Goal: Task Accomplishment & Management: Use online tool/utility

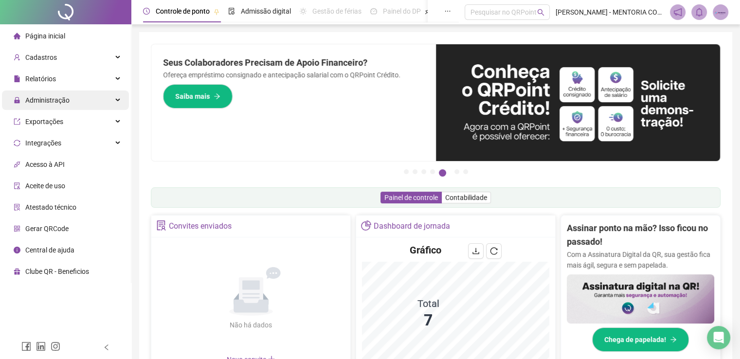
click at [41, 103] on span "Administração" at bounding box center [47, 100] width 44 height 8
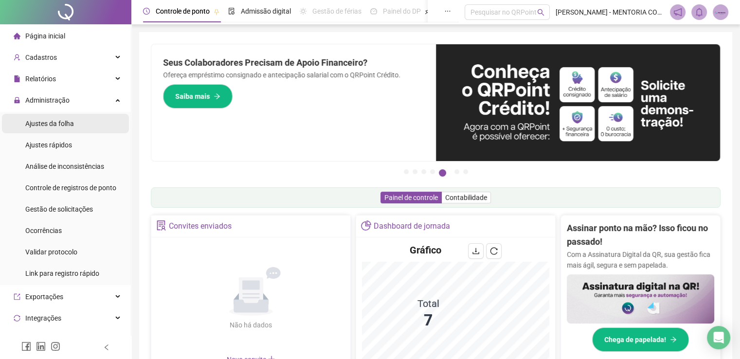
click at [45, 120] on span "Ajustes da folha" at bounding box center [49, 124] width 49 height 8
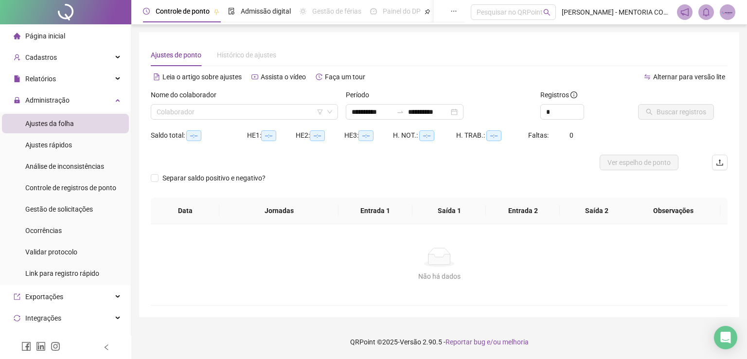
type input "**********"
click at [231, 111] on input "search" at bounding box center [240, 112] width 167 height 15
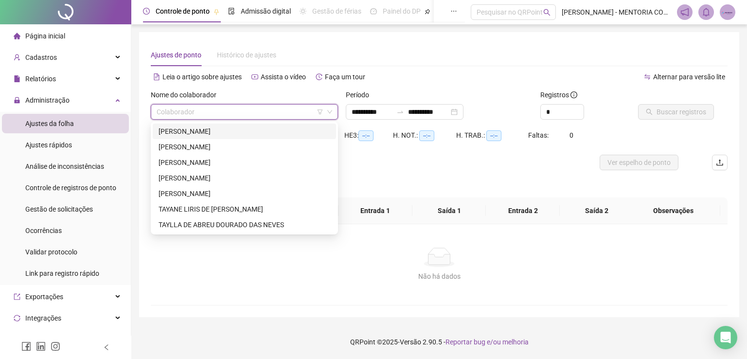
click at [201, 131] on div "[PERSON_NAME]" at bounding box center [245, 131] width 172 height 11
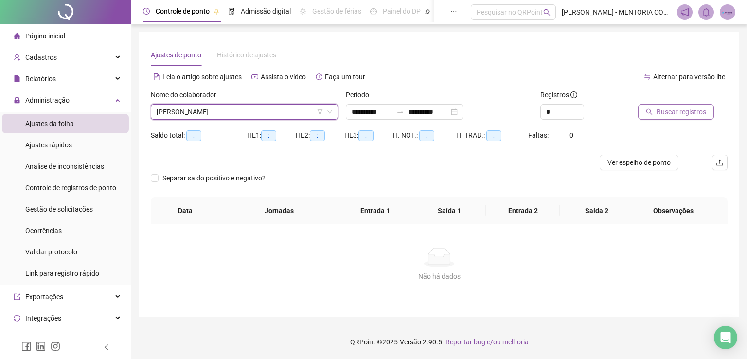
click at [650, 113] on icon "search" at bounding box center [649, 112] width 7 height 7
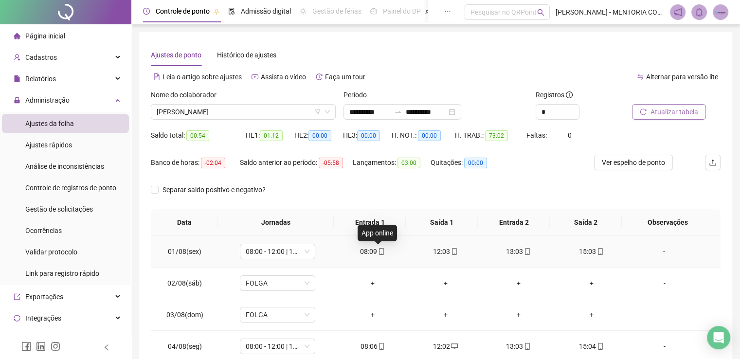
click at [380, 251] on icon "mobile" at bounding box center [381, 251] width 7 height 7
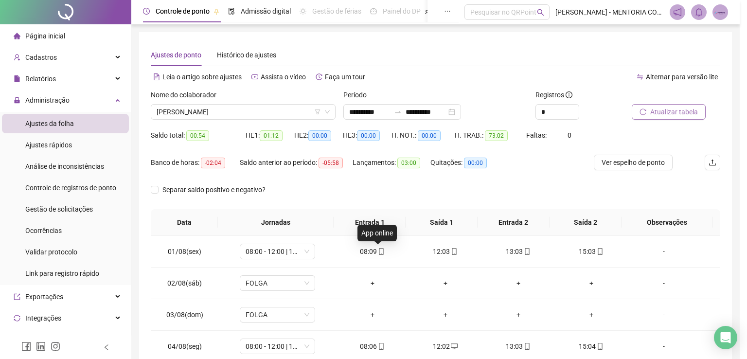
type input "**********"
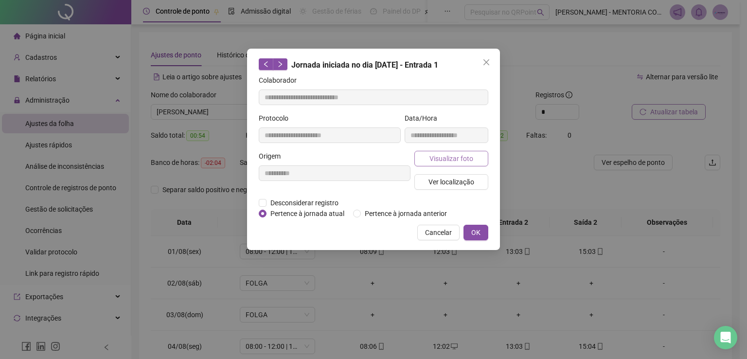
click at [456, 155] on span "Visualizar foto" at bounding box center [452, 158] width 44 height 11
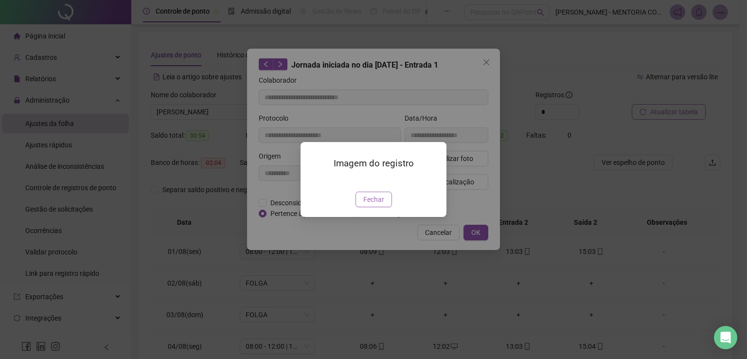
click at [374, 205] on span "Fechar" at bounding box center [373, 199] width 21 height 11
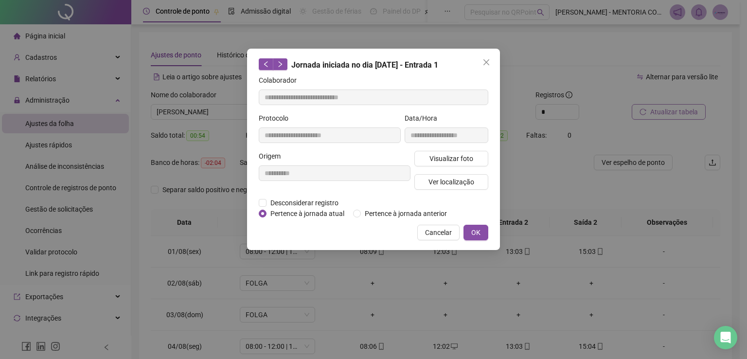
click at [488, 58] on icon "close" at bounding box center [487, 62] width 8 height 8
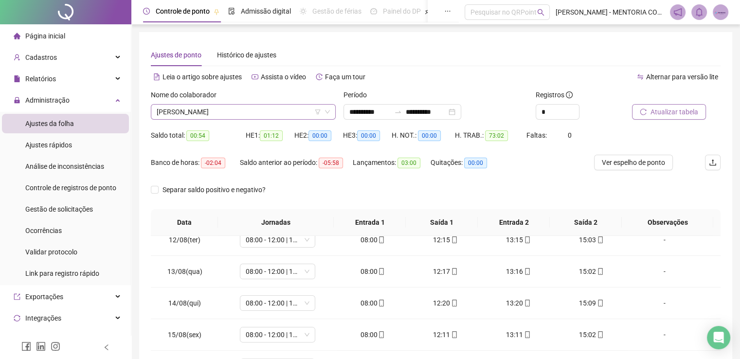
click at [240, 112] on span "[PERSON_NAME]" at bounding box center [243, 112] width 173 height 15
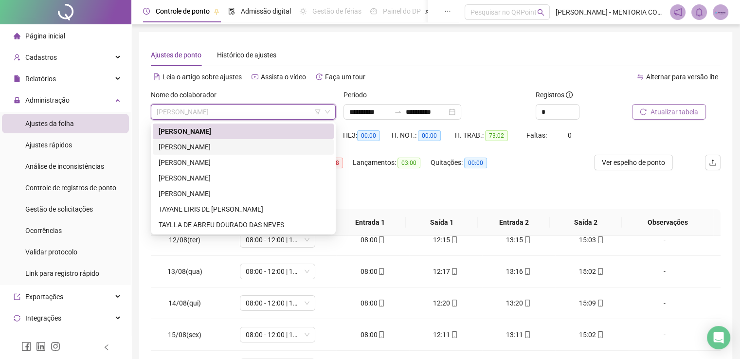
click at [215, 147] on div "[PERSON_NAME]" at bounding box center [243, 147] width 169 height 11
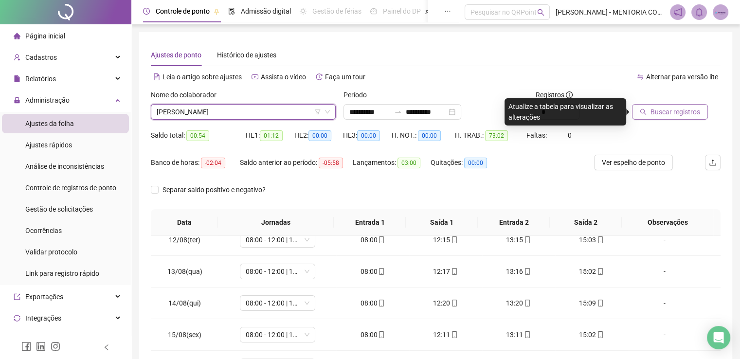
click at [672, 108] on span "Buscar registros" at bounding box center [676, 112] width 50 height 11
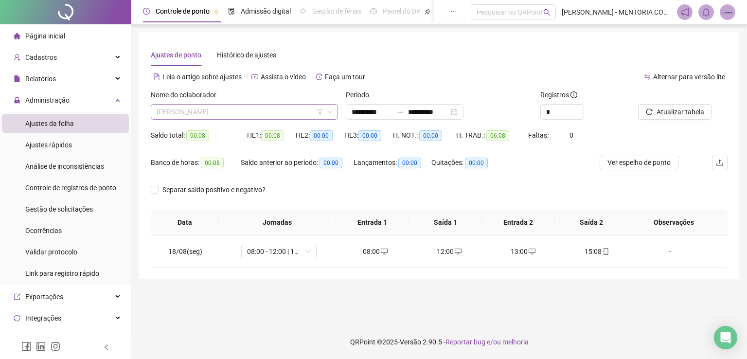
click at [218, 109] on span "[PERSON_NAME]" at bounding box center [245, 112] width 176 height 15
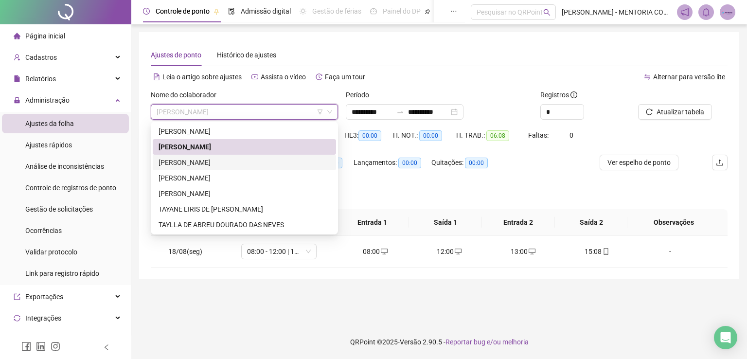
click at [208, 163] on div "[PERSON_NAME]" at bounding box center [245, 162] width 172 height 11
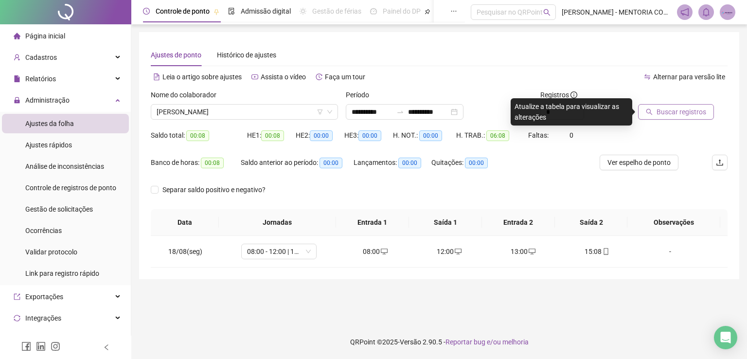
click at [664, 115] on span "Buscar registros" at bounding box center [682, 112] width 50 height 11
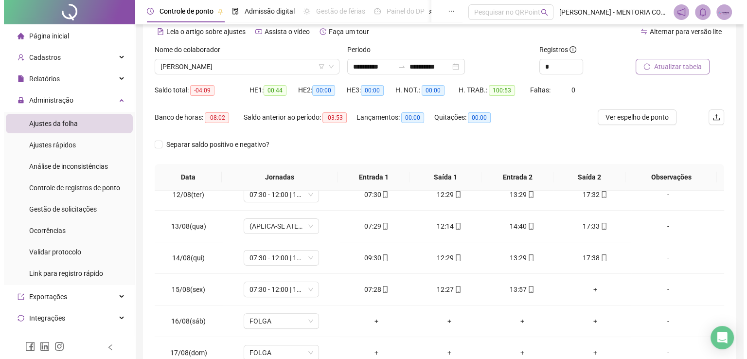
scroll to position [38, 0]
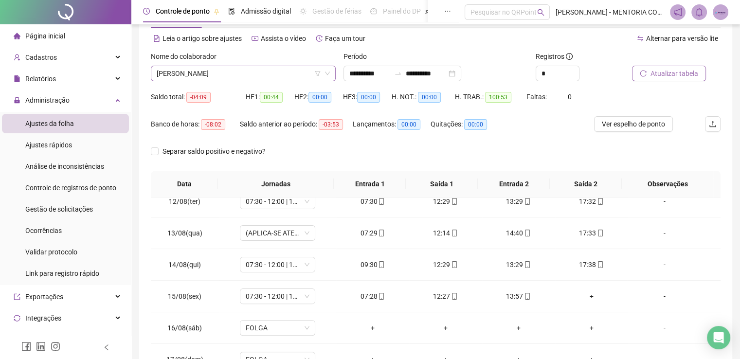
click at [243, 73] on span "[PERSON_NAME]" at bounding box center [243, 73] width 173 height 15
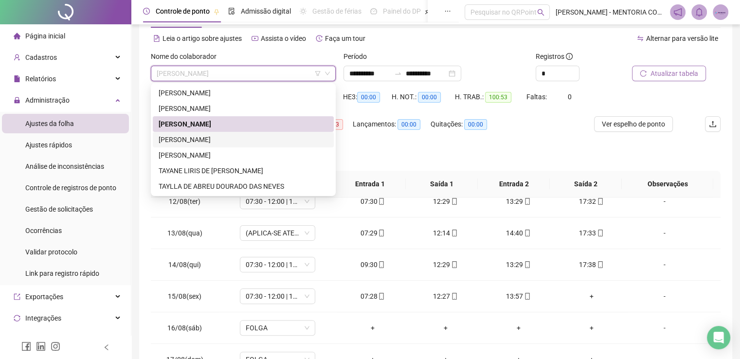
click at [217, 139] on div "[PERSON_NAME]" at bounding box center [243, 139] width 169 height 11
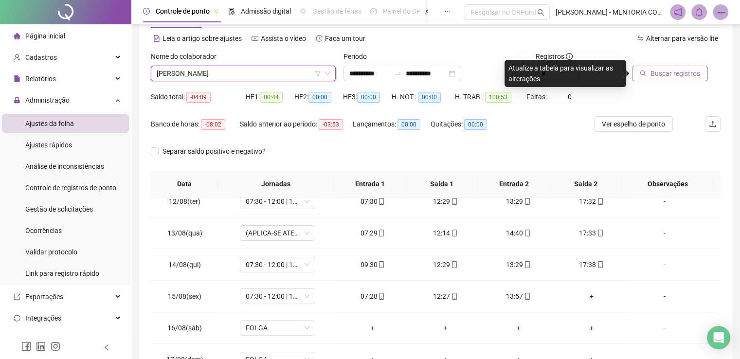
click at [676, 76] on span "Buscar registros" at bounding box center [676, 73] width 50 height 11
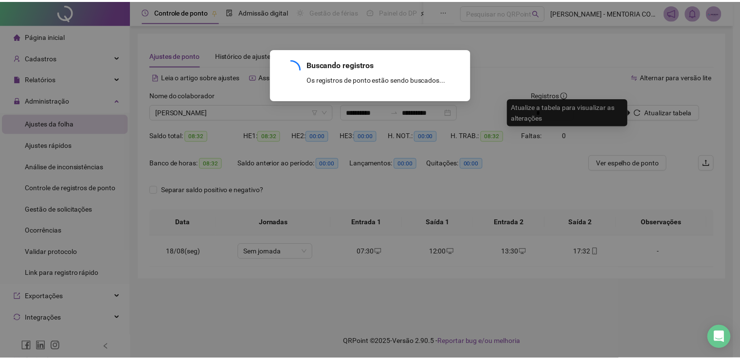
scroll to position [0, 0]
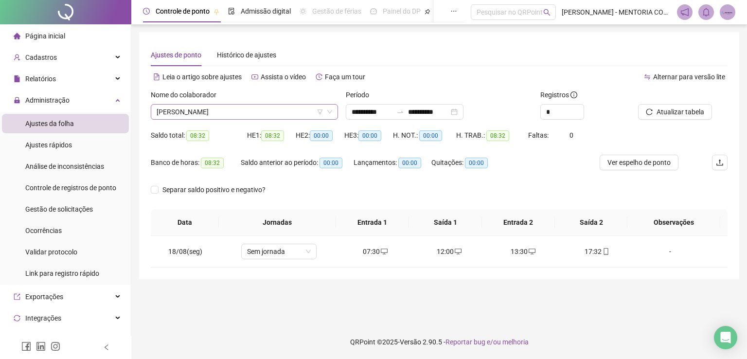
click at [206, 111] on span "[PERSON_NAME]" at bounding box center [245, 112] width 176 height 15
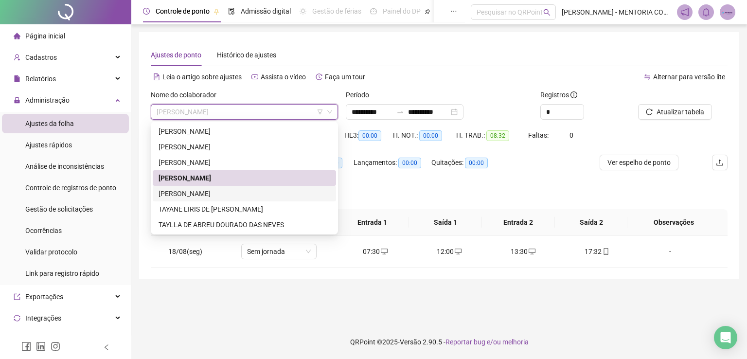
click at [192, 191] on div "[PERSON_NAME]" at bounding box center [245, 193] width 172 height 11
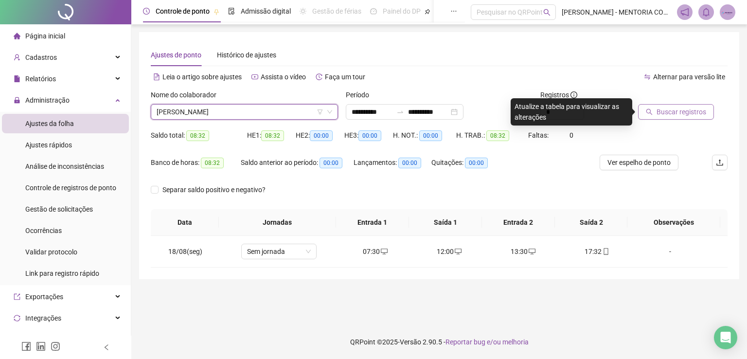
click at [675, 114] on span "Buscar registros" at bounding box center [682, 112] width 50 height 11
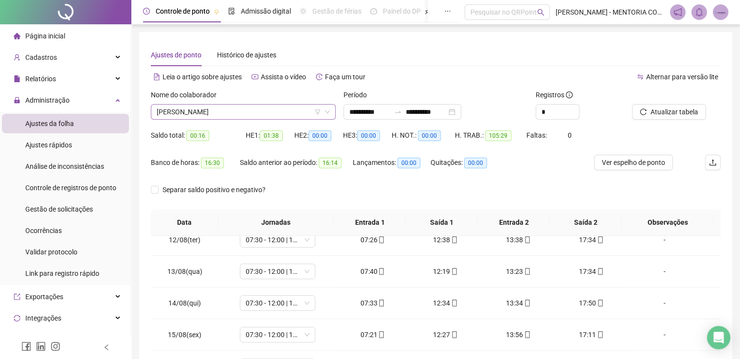
click at [252, 117] on span "[PERSON_NAME]" at bounding box center [243, 112] width 173 height 15
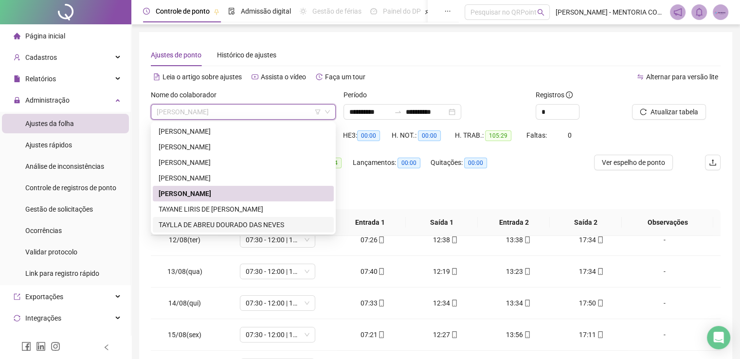
click at [212, 209] on div "TAYANE LIRIS DE [PERSON_NAME]" at bounding box center [243, 209] width 169 height 11
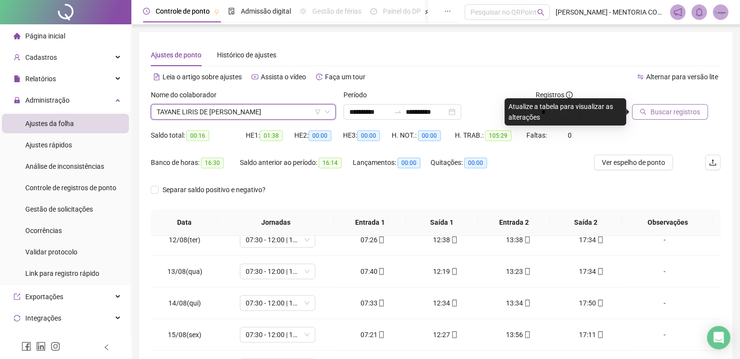
click at [669, 112] on span "Buscar registros" at bounding box center [676, 112] width 50 height 11
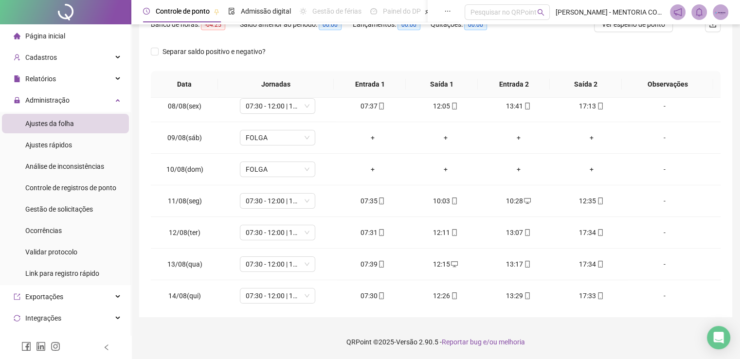
scroll to position [265, 0]
